Goal: Task Accomplishment & Management: Manage account settings

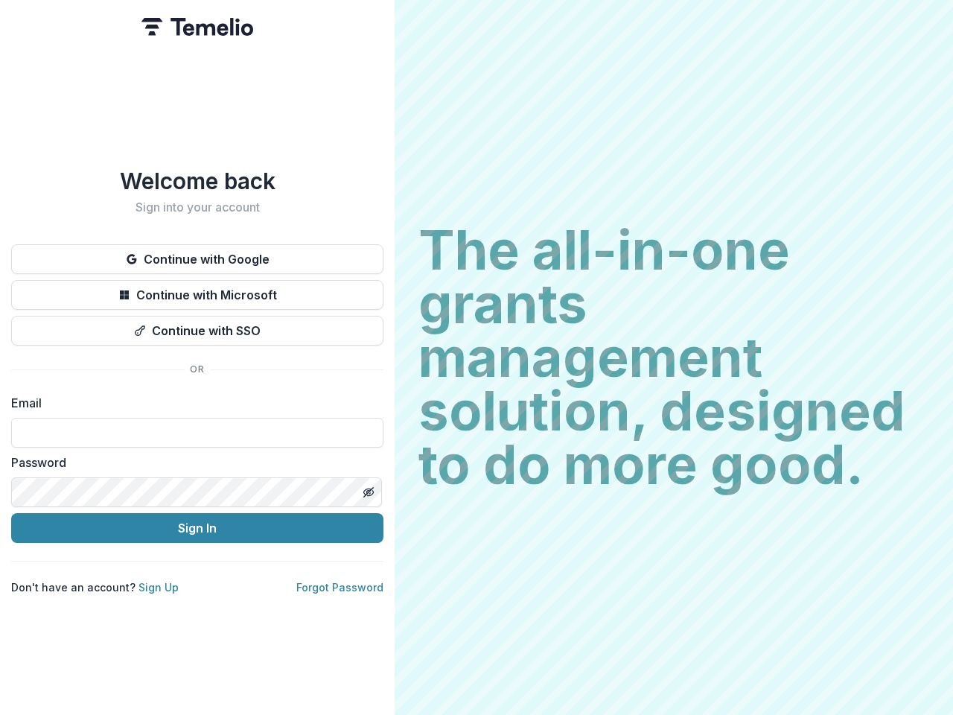
click at [476, 357] on h2 "The all-in-one grants management solution, designed to do more good." at bounding box center [673, 357] width 511 height 268
click at [197, 253] on button "Continue with Google" at bounding box center [197, 259] width 372 height 30
click at [197, 289] on button "Continue with Microsoft" at bounding box center [197, 295] width 372 height 30
click at [197, 325] on button "Continue with SSO" at bounding box center [197, 331] width 372 height 30
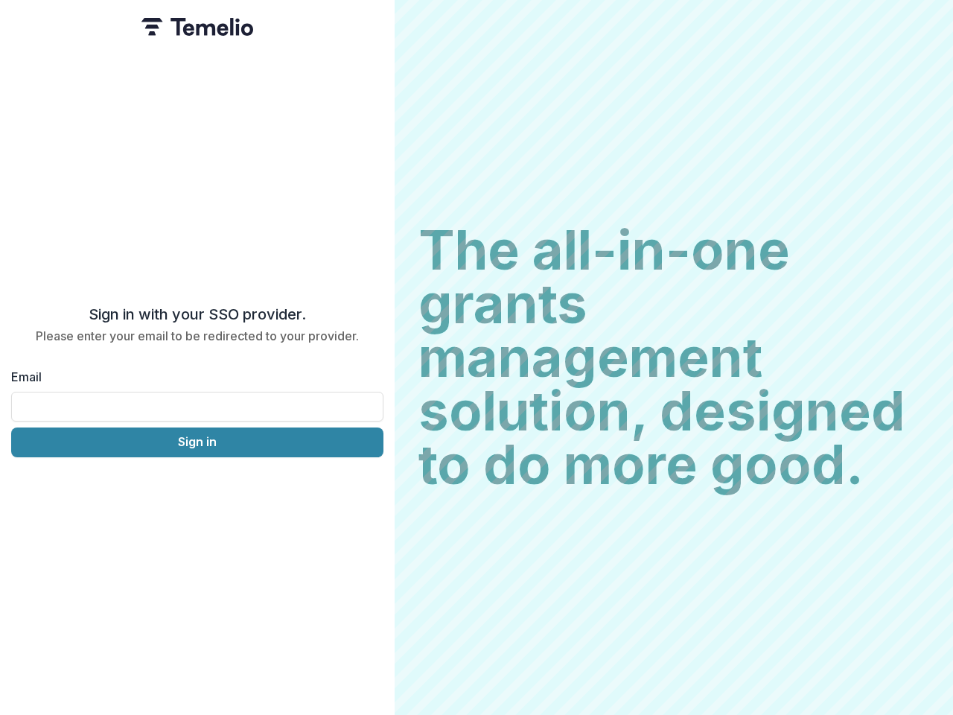
click at [368, 486] on div "Sign in with your SSO provider. Please enter your email to be redirected to you…" at bounding box center [197, 357] width 395 height 715
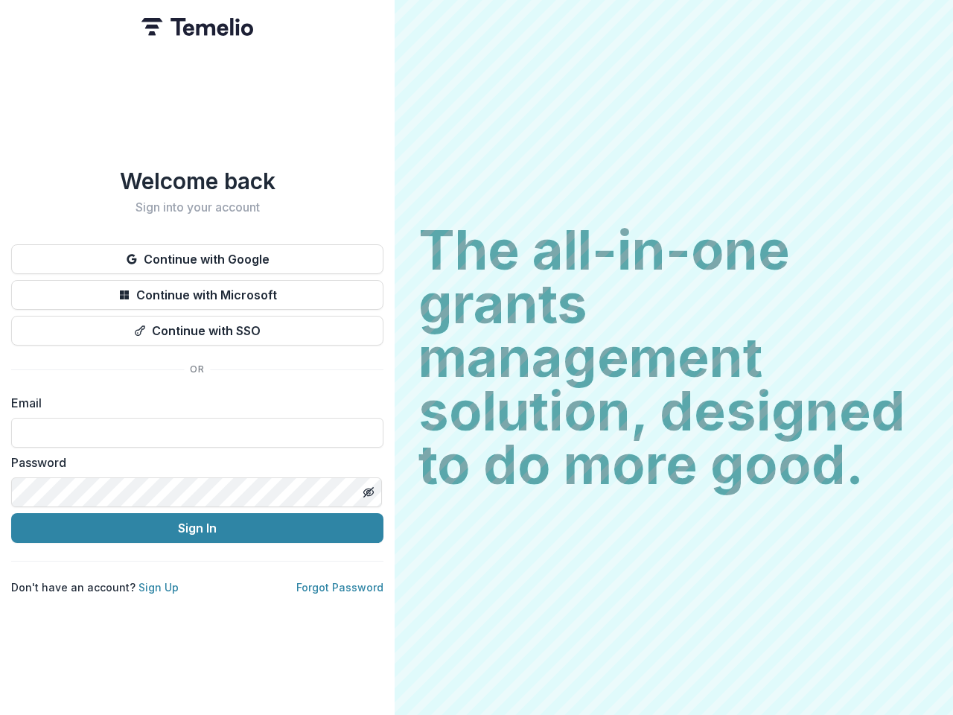
click at [476, 357] on h2 "The all-in-one grants management solution, designed to do more good." at bounding box center [673, 357] width 511 height 268
click at [197, 253] on button "Continue with Google" at bounding box center [197, 259] width 372 height 30
click at [197, 289] on button "Continue with Microsoft" at bounding box center [197, 295] width 372 height 30
click at [197, 325] on button "Continue with SSO" at bounding box center [197, 331] width 372 height 30
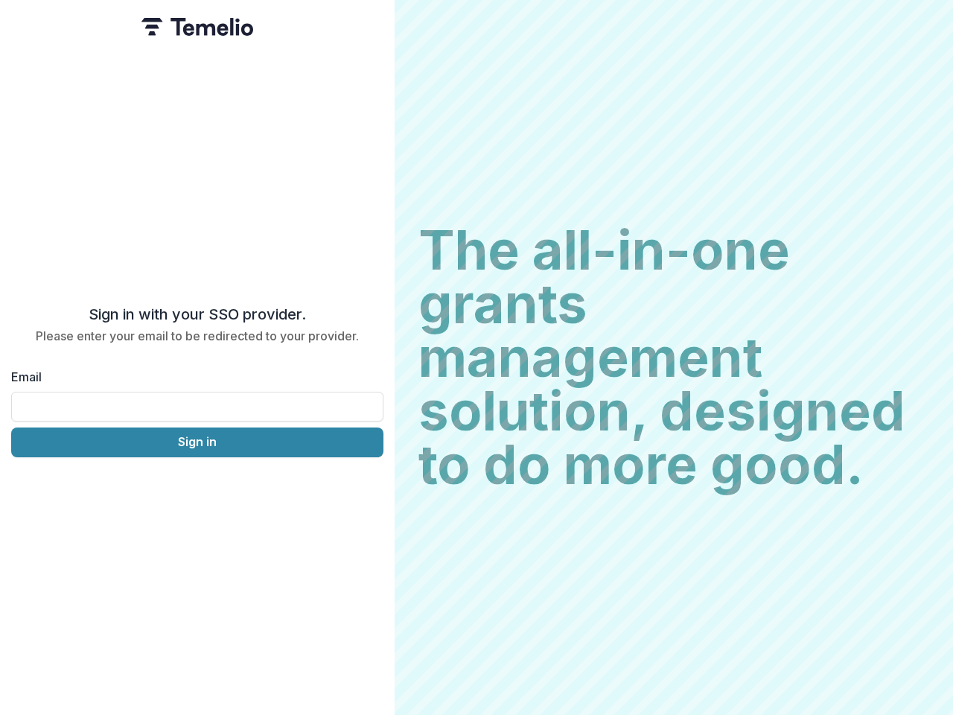
click at [368, 486] on div "Sign in with your SSO provider. Please enter your email to be redirected to you…" at bounding box center [197, 357] width 395 height 715
